Goal: Information Seeking & Learning: Learn about a topic

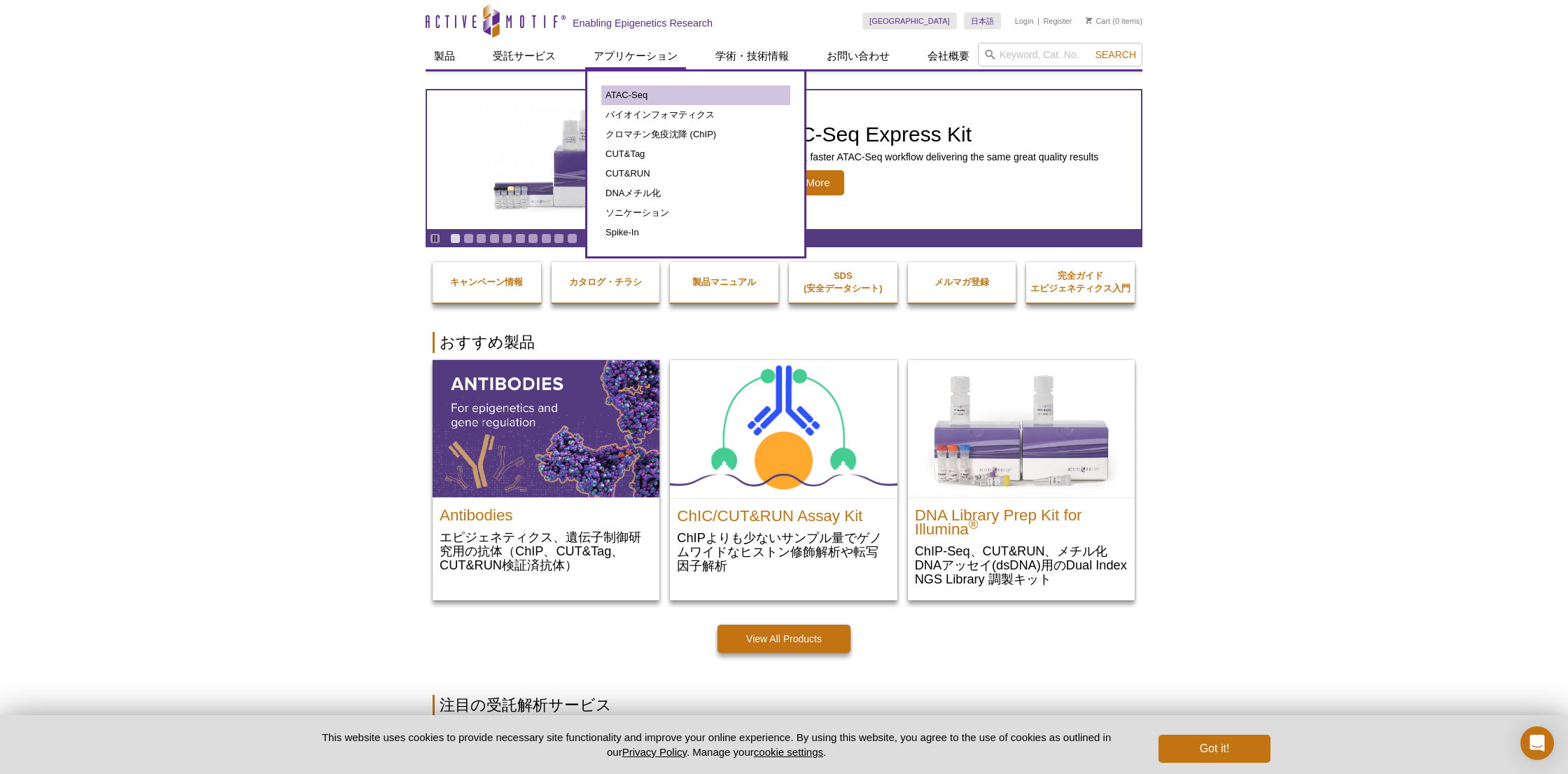
click at [621, 89] on link "ATAC-Seq" at bounding box center [696, 94] width 189 height 19
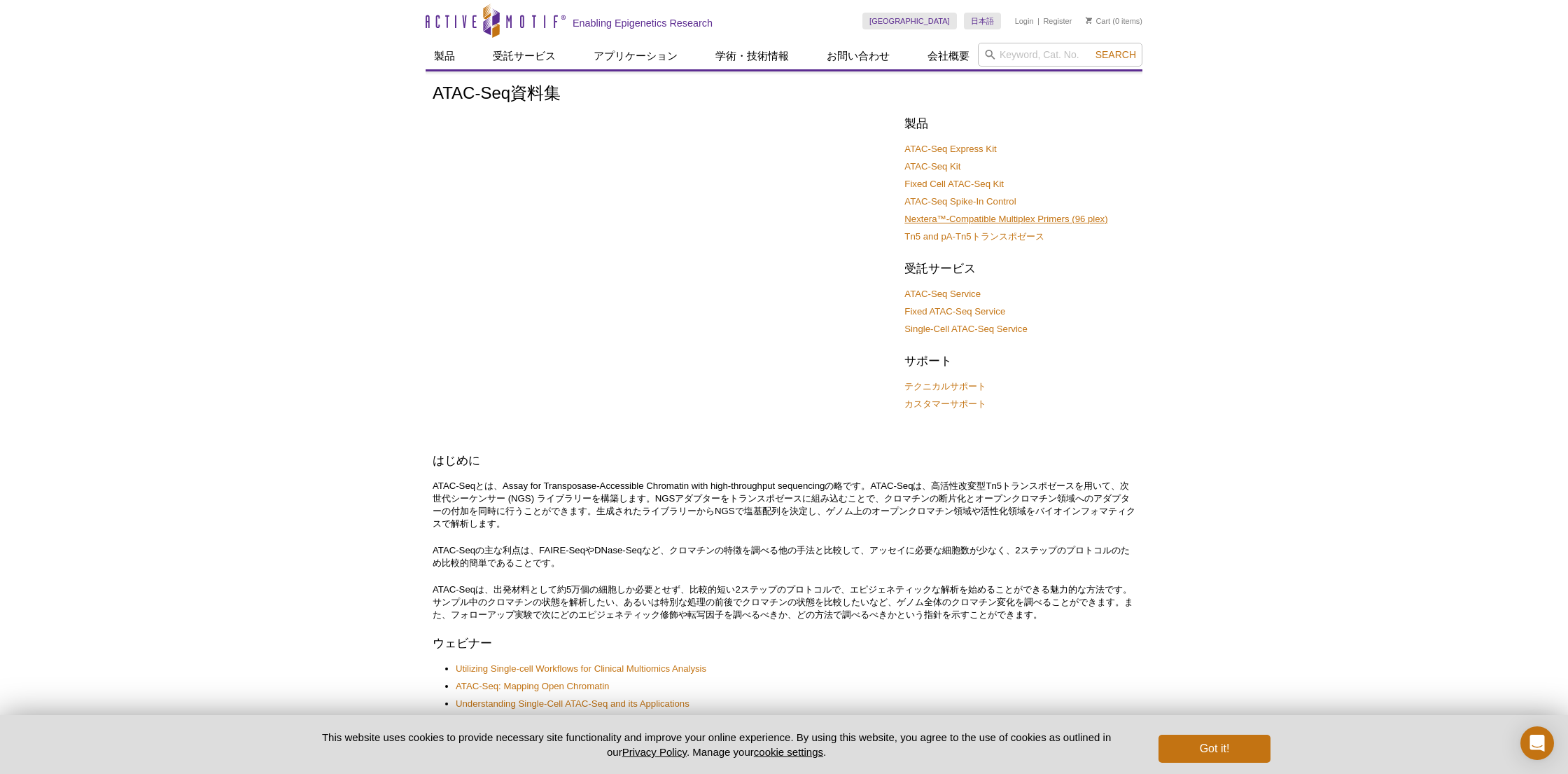
click at [938, 222] on link "Nextera™-Compatible Multiplex Primers (96 plex)" at bounding box center [1005, 219] width 203 height 13
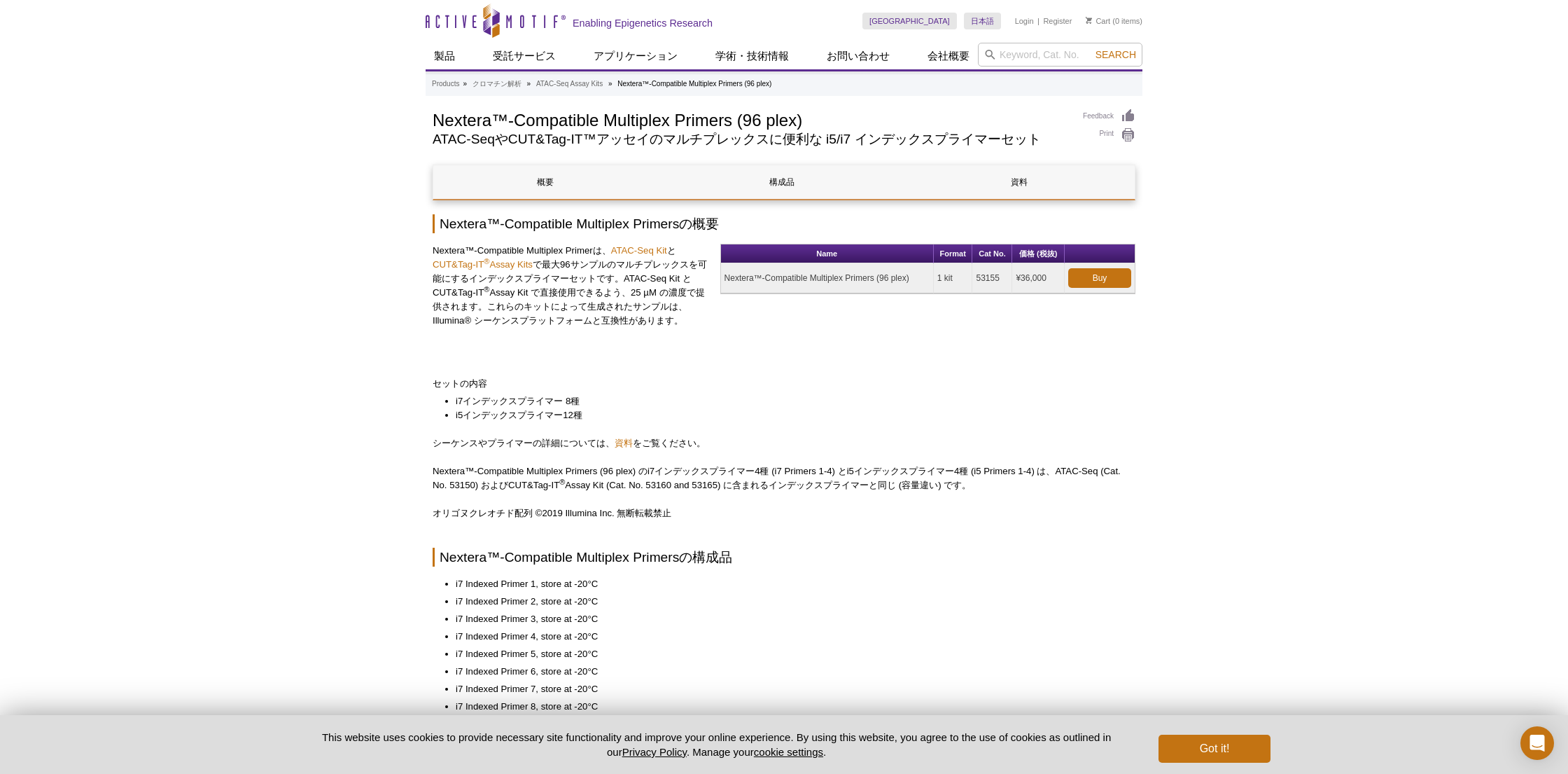
click at [822, 402] on li "i7インデックスプライマー 8種" at bounding box center [788, 401] width 666 height 14
click at [804, 283] on td "Nextera™-Compatible Multiplex Primers (96 plex)" at bounding box center [827, 278] width 213 height 30
click at [890, 502] on div "概要 構成品 資料 Nextera™-Compatible Multiplex Primersの概要 Nextera™-Compatible Multiple…" at bounding box center [784, 692] width 703 height 1055
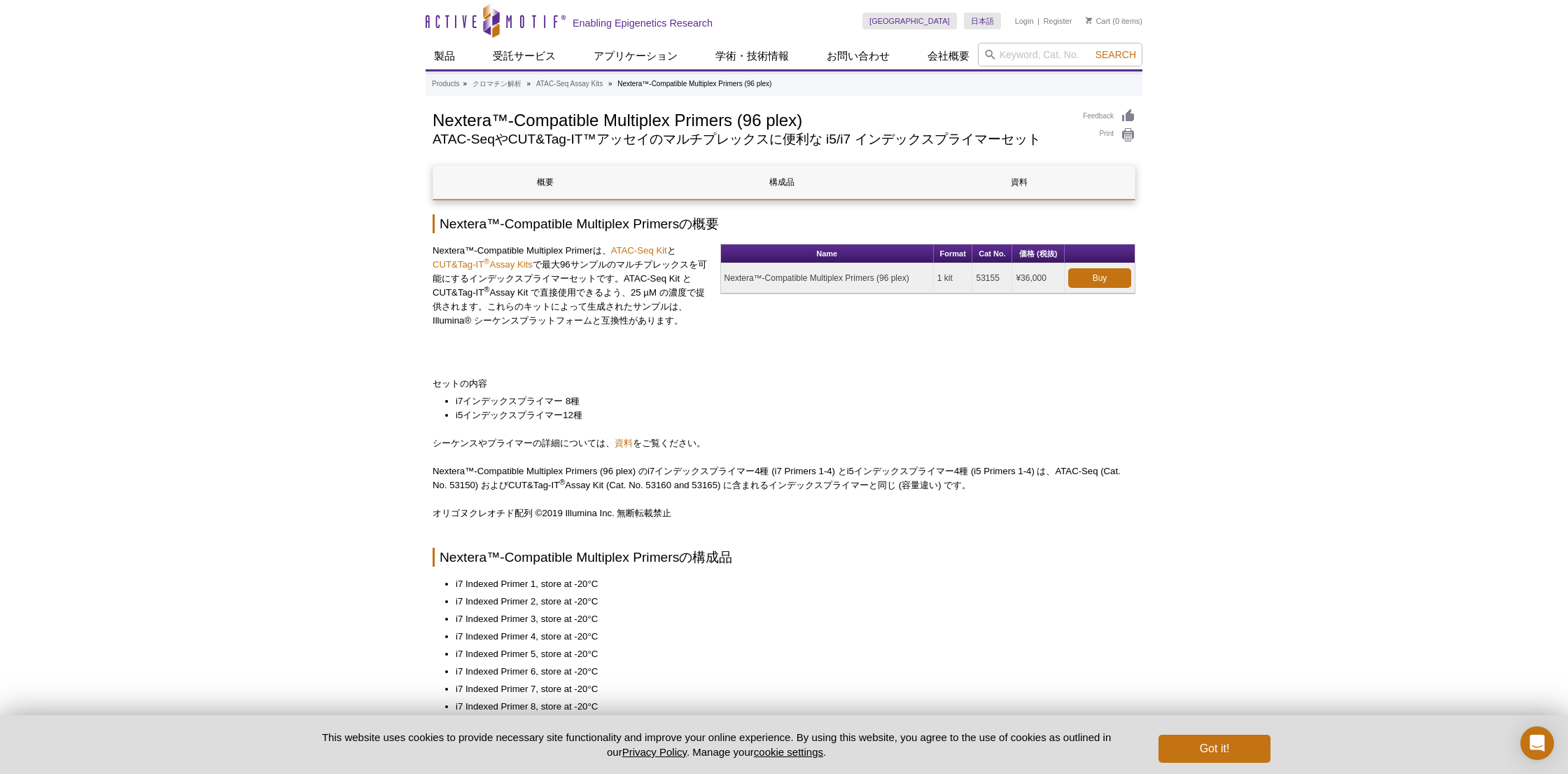
click at [788, 276] on td "Nextera™-Compatible Multiplex Primers (96 plex)" at bounding box center [827, 278] width 213 height 30
click at [657, 232] on h2 "Nextera™-Compatible Multiplex Primersの概要" at bounding box center [784, 223] width 703 height 19
drag, startPoint x: 681, startPoint y: 222, endPoint x: 441, endPoint y: 226, distance: 240.0
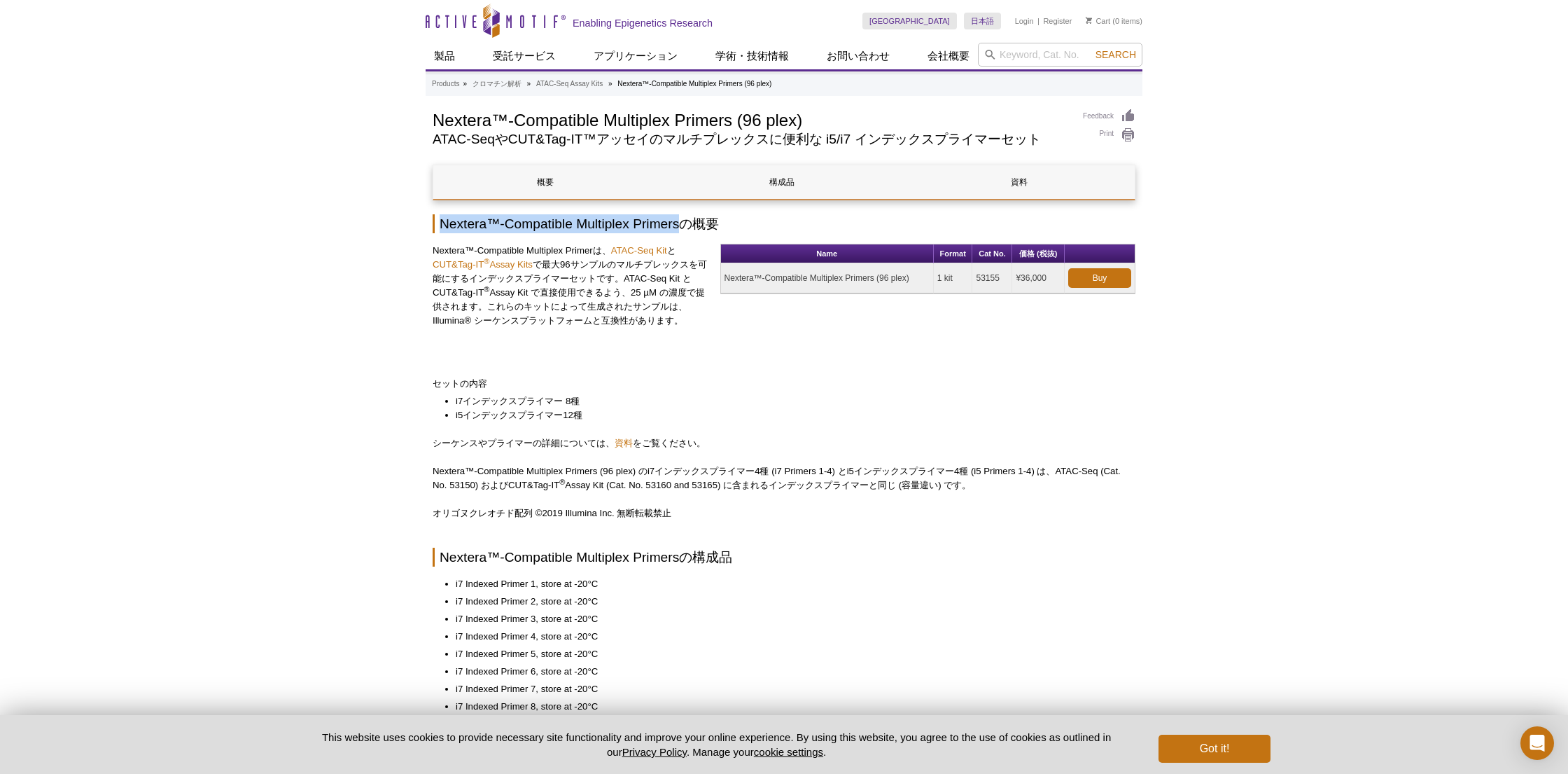
click at [441, 226] on h2 "Nextera™-Compatible Multiplex Primersの概要" at bounding box center [784, 223] width 703 height 19
copy h2 "Nextera™-Compatible Multiplex Primers"
click at [942, 278] on td "1 kit" at bounding box center [953, 278] width 39 height 30
drag, startPoint x: 1055, startPoint y: 274, endPoint x: 723, endPoint y: 280, distance: 332.1
click at [723, 280] on tr "Nextera™-Compatible Multiplex Primers (96 plex) 1 kit 53155 ¥36,000 Buy" at bounding box center [928, 278] width 414 height 30
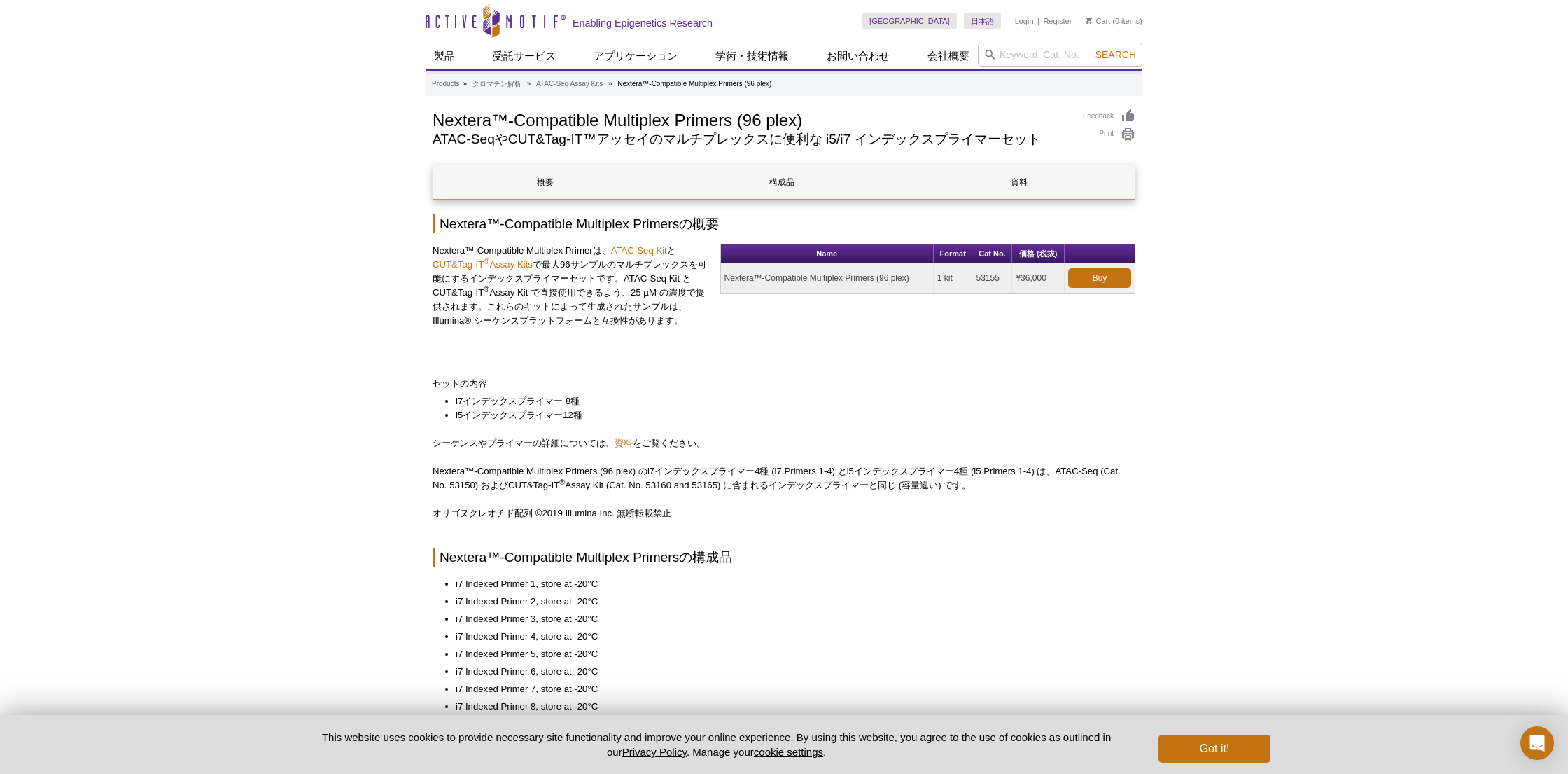
copy tr "Nextera™-Compatible Multiplex Primers (96 plex) 1 kit 53155 ¥36,000"
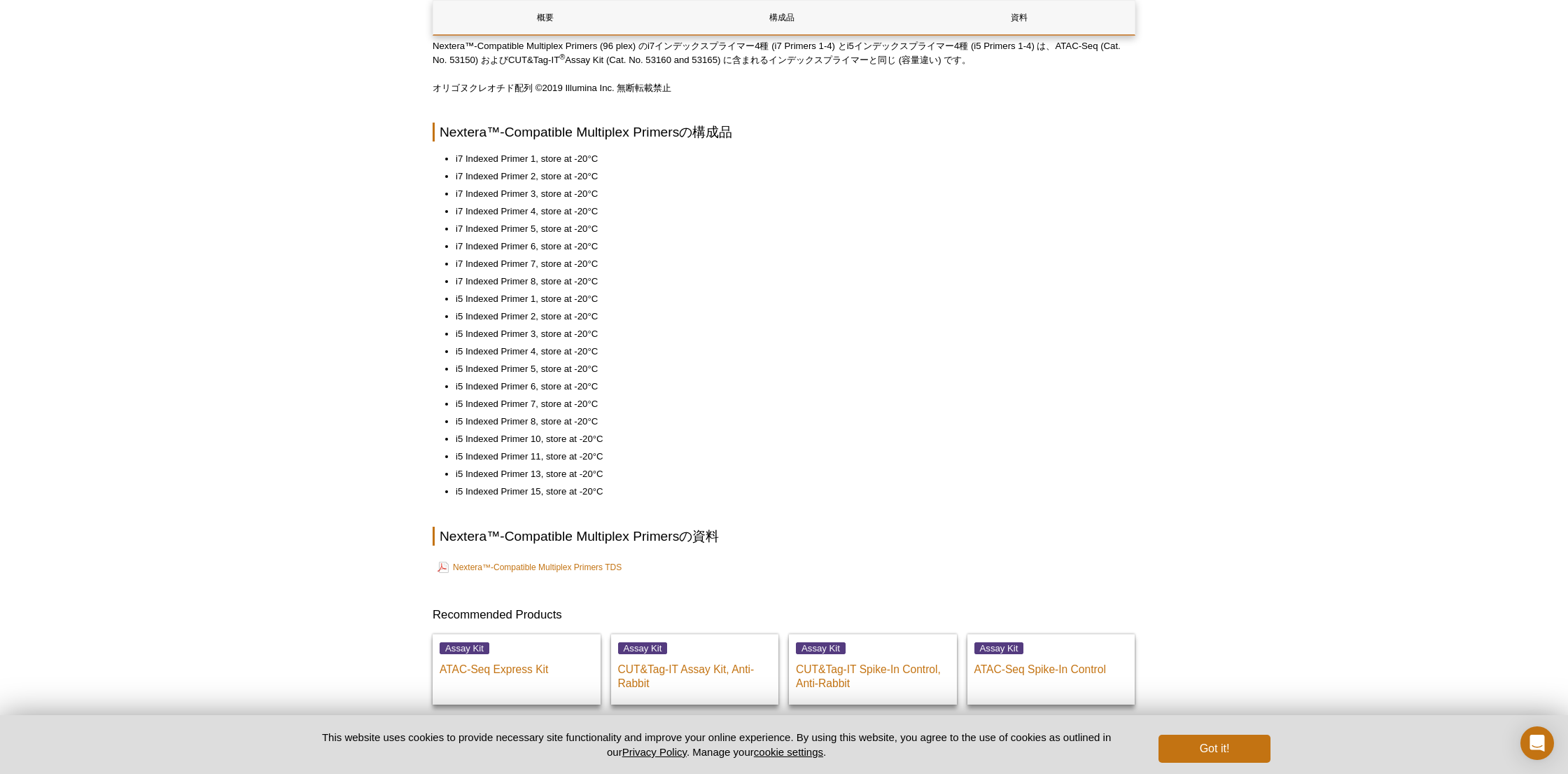
scroll to position [464, 0]
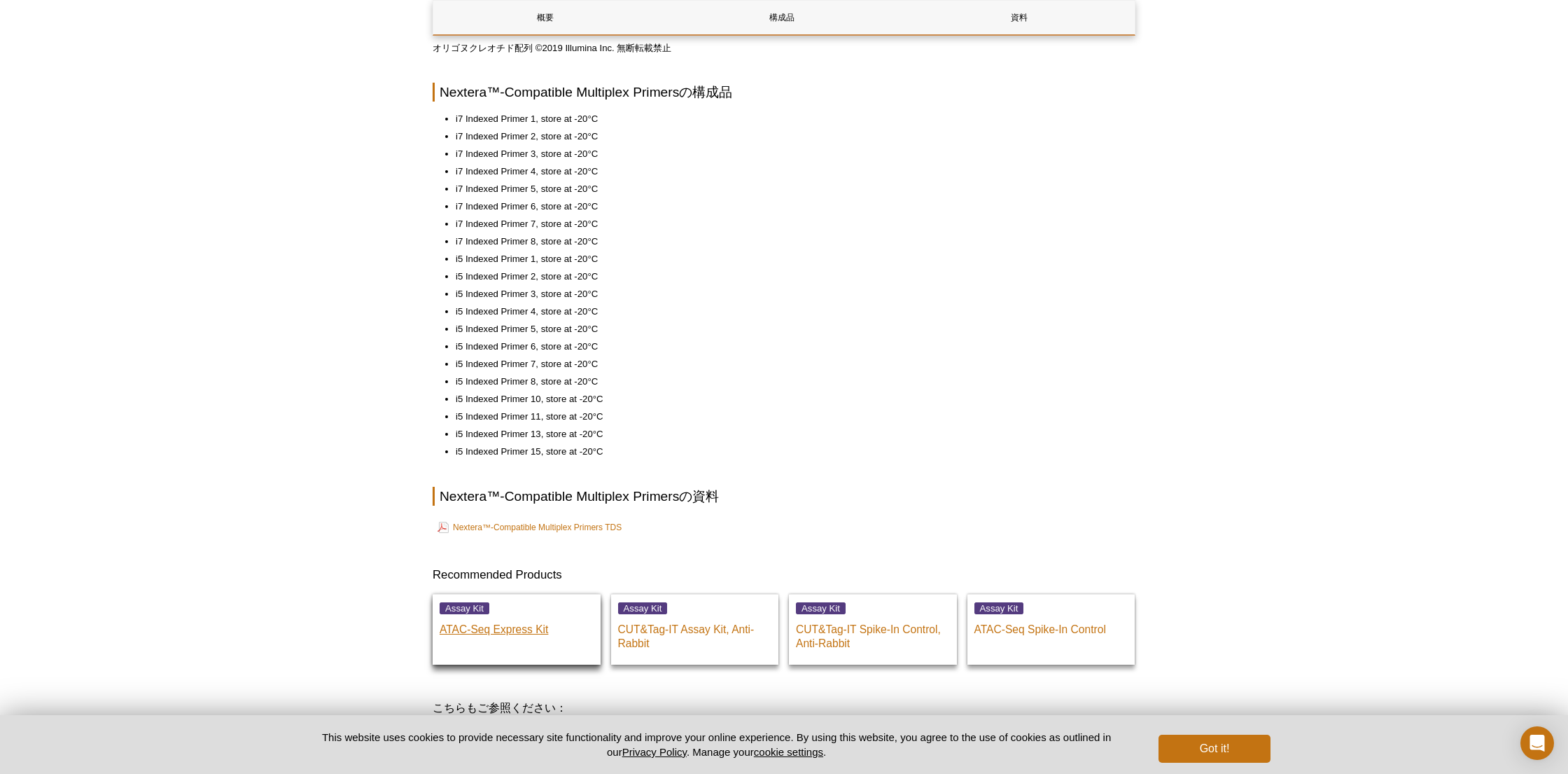
click at [514, 629] on p "ATAC-Seq Express Kit" at bounding box center [517, 625] width 154 height 21
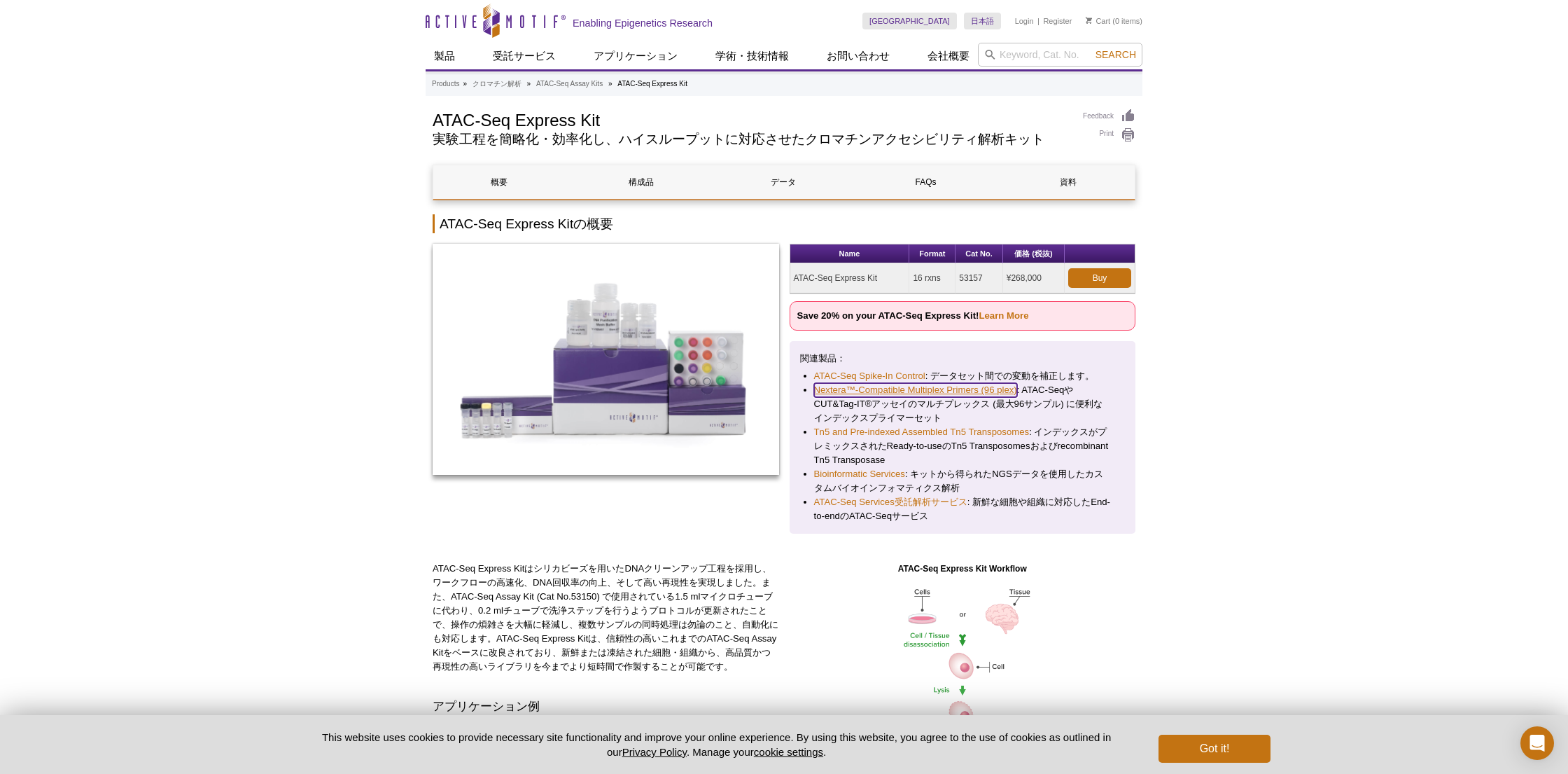
click at [899, 392] on link "Nextera™-Compatible Multiplex Primers (96 plex)" at bounding box center [915, 390] width 203 height 14
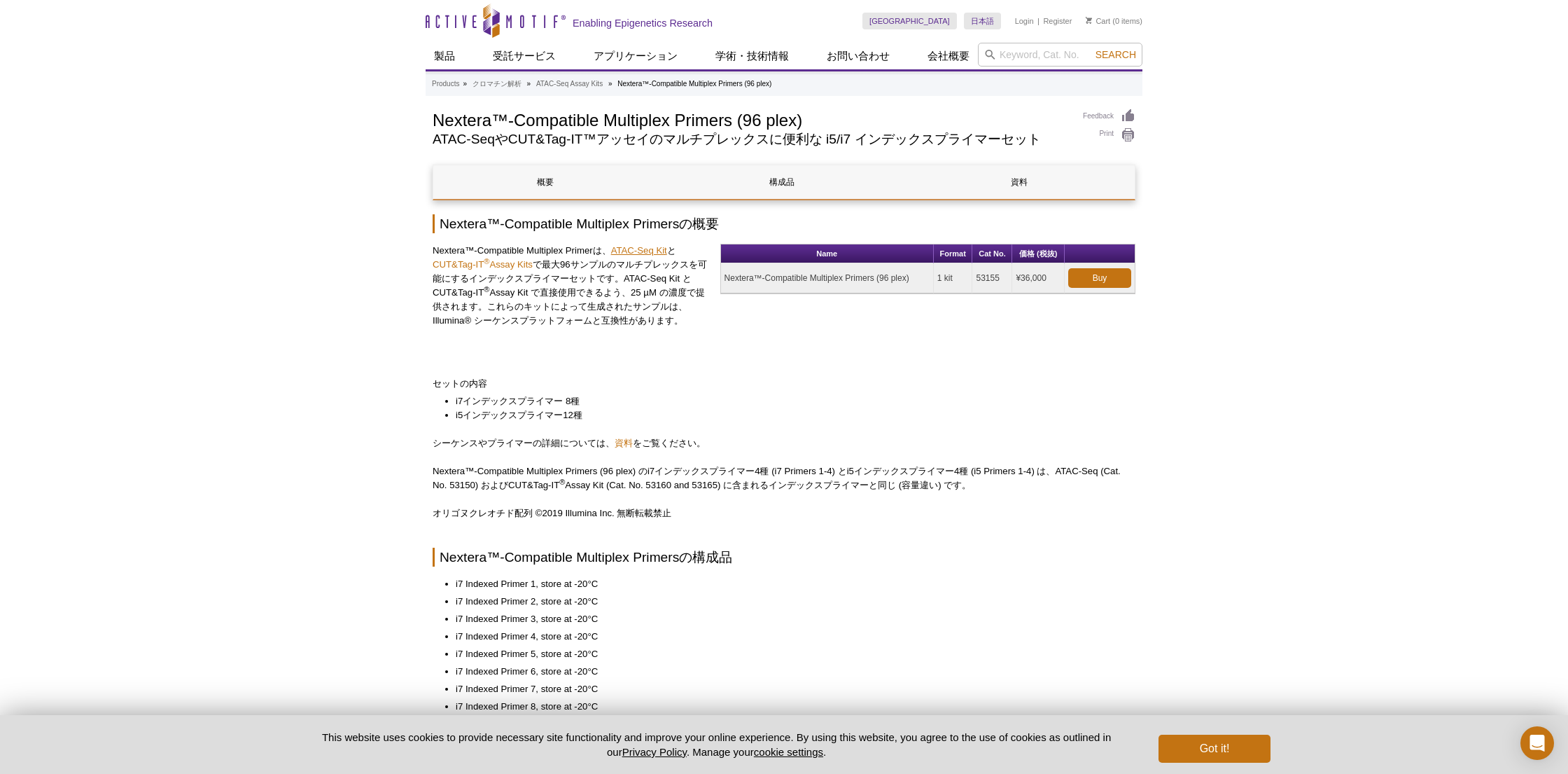
click at [630, 249] on link "ATAC-Seq Kit" at bounding box center [639, 250] width 56 height 11
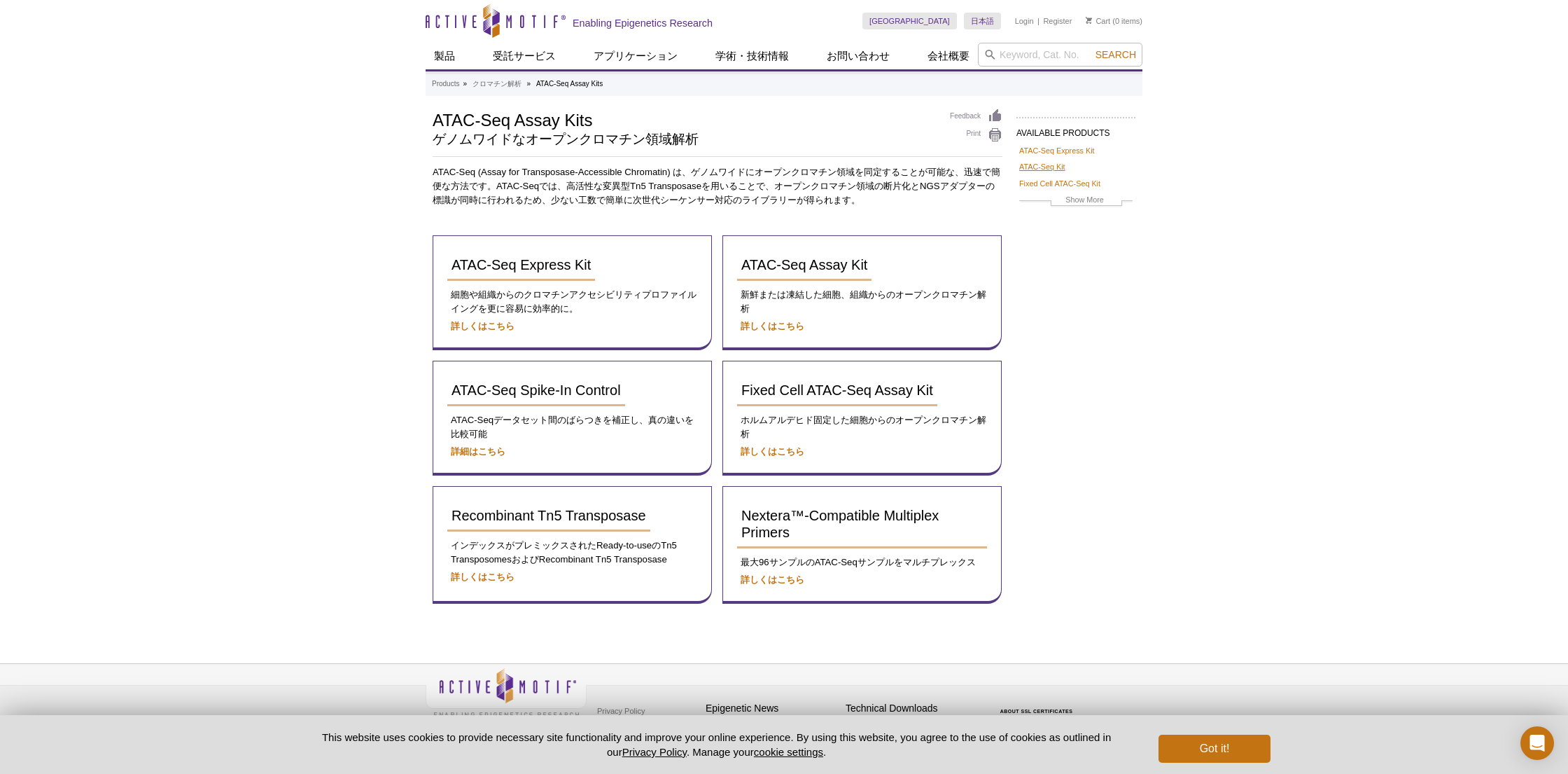
click at [1049, 166] on link "ATAC-Seq Kit" at bounding box center [1042, 166] width 46 height 13
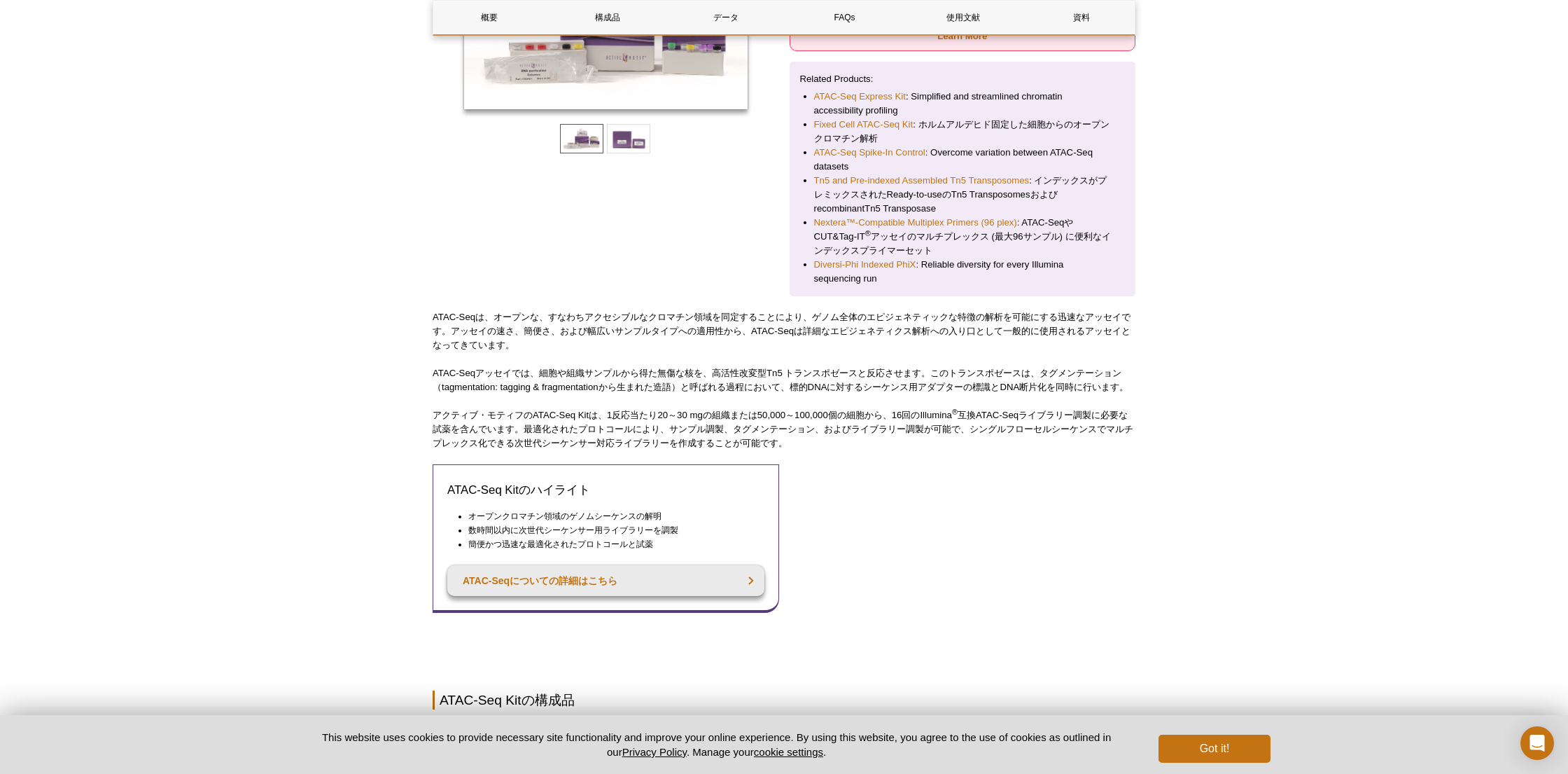
scroll to position [321, 0]
